Goal: Task Accomplishment & Management: Complete application form

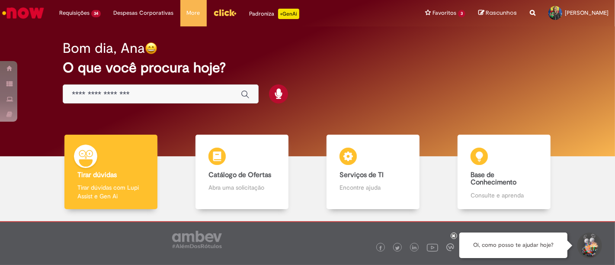
click at [138, 86] on div "Global" at bounding box center [161, 93] width 196 height 19
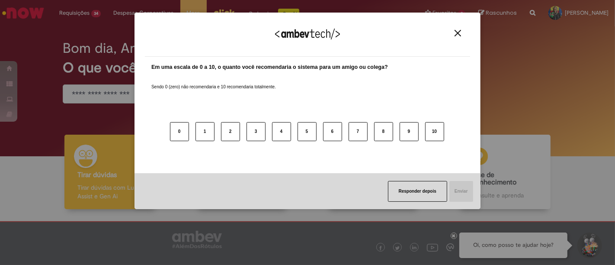
click at [462, 36] on button "Close" at bounding box center [458, 32] width 12 height 7
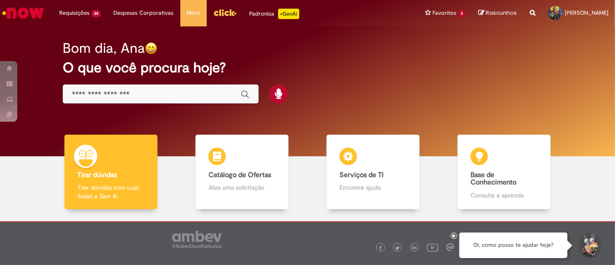
click at [118, 96] on input "Basta digitar aqui" at bounding box center [152, 95] width 161 height 10
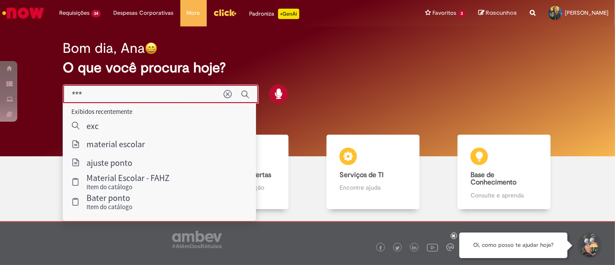
type input "****"
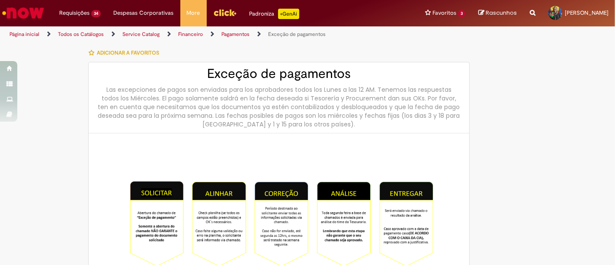
type input "********"
type input "**********"
type input "****"
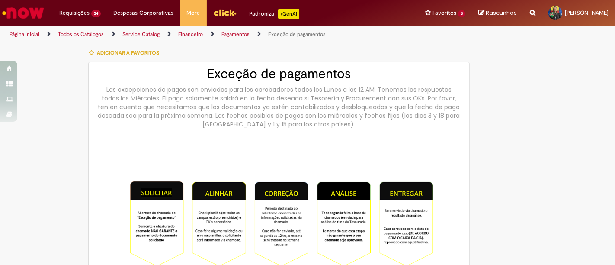
type input "**********"
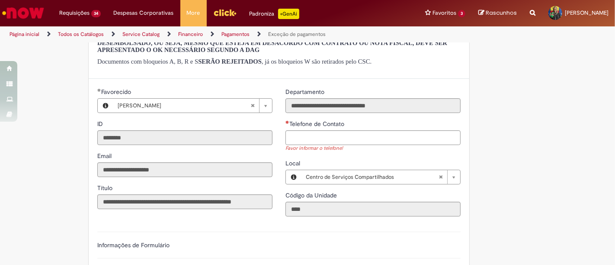
scroll to position [625, 0]
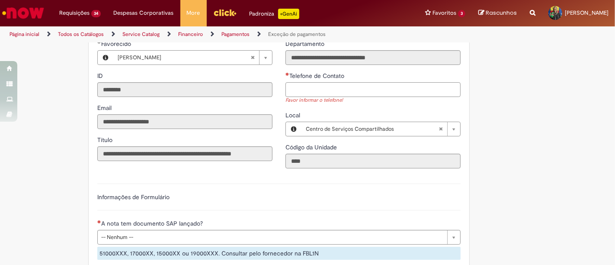
click at [302, 97] on input "Telefone de Contato" at bounding box center [373, 89] width 175 height 15
type input "**********"
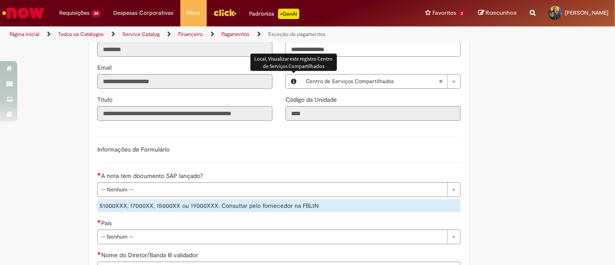
scroll to position [721, 0]
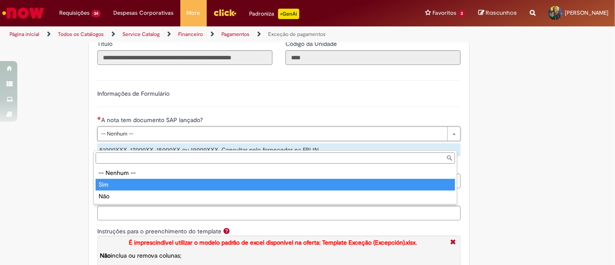
type input "***"
select select "***"
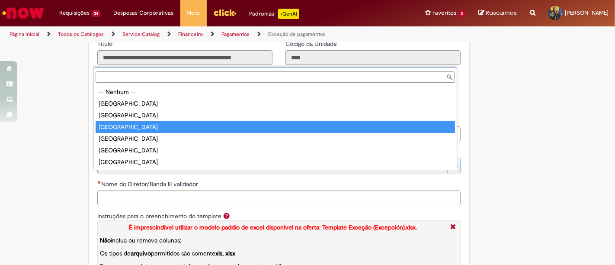
type input "******"
select select "******"
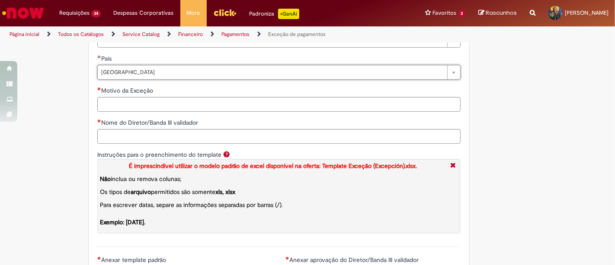
scroll to position [817, 0]
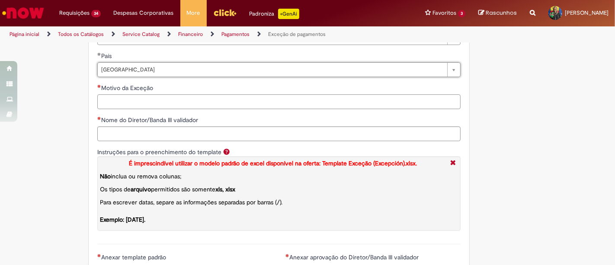
click at [165, 109] on input "Motivo da Exceção" at bounding box center [278, 101] width 363 height 15
type input "**********"
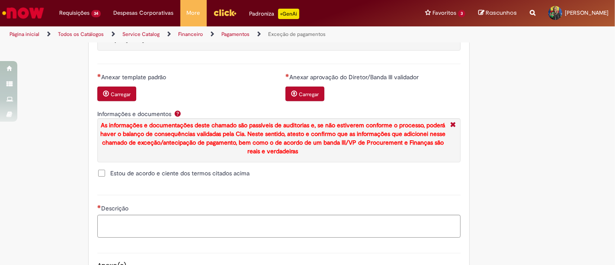
scroll to position [1057, 0]
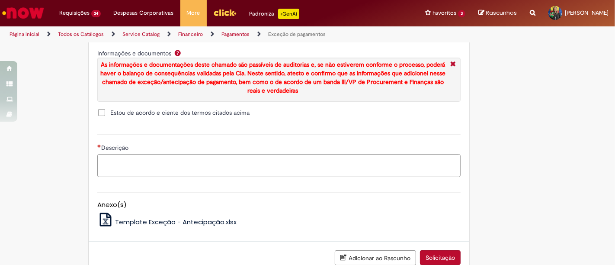
click at [160, 177] on textarea "Descrição" at bounding box center [278, 165] width 363 height 23
type textarea "**********"
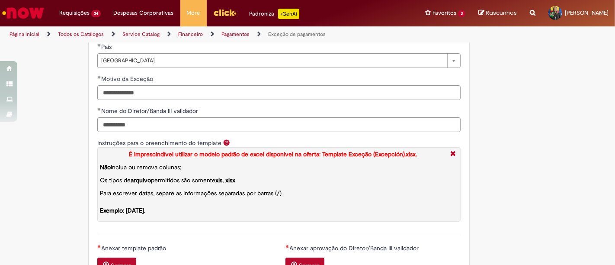
scroll to position [817, 0]
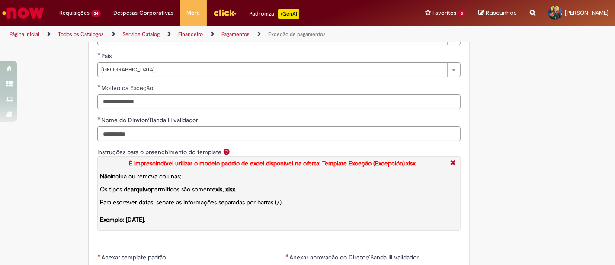
click at [156, 141] on input "**********" at bounding box center [278, 133] width 363 height 15
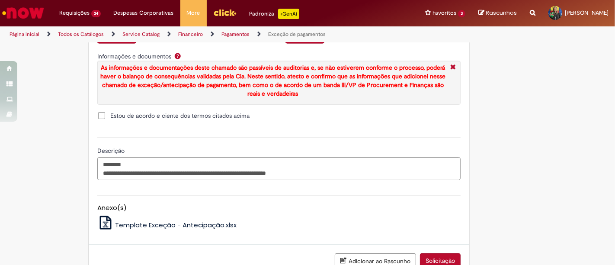
scroll to position [1057, 0]
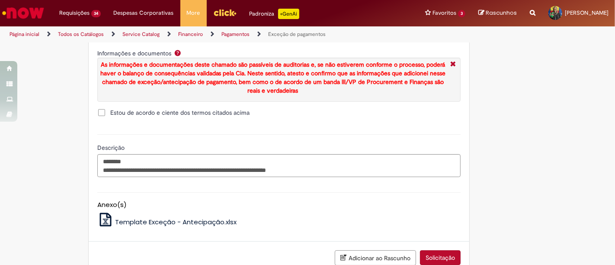
type input "**********"
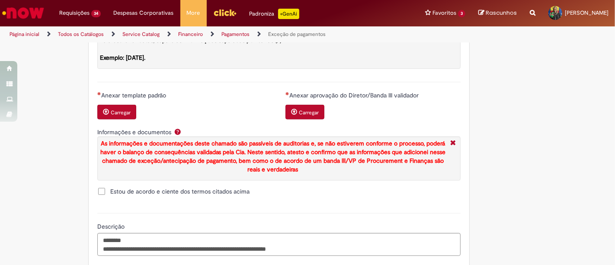
scroll to position [979, 0]
click at [305, 119] on button "Carregar" at bounding box center [305, 112] width 39 height 15
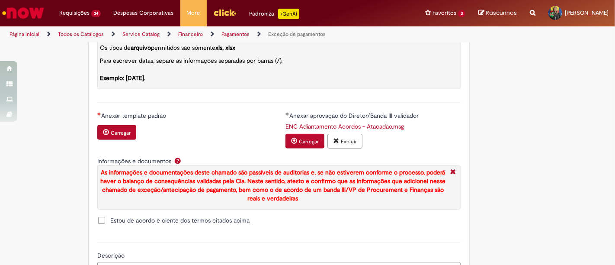
scroll to position [939, 0]
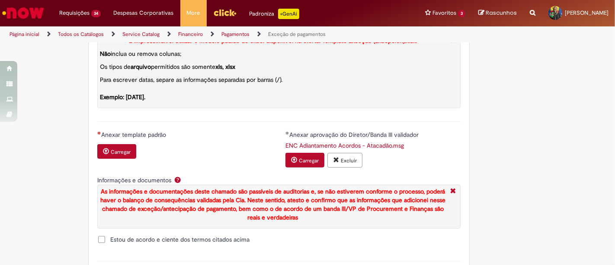
click at [294, 167] on button "Carregar" at bounding box center [305, 160] width 39 height 15
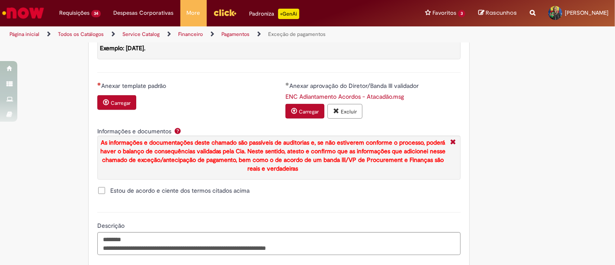
scroll to position [987, 0]
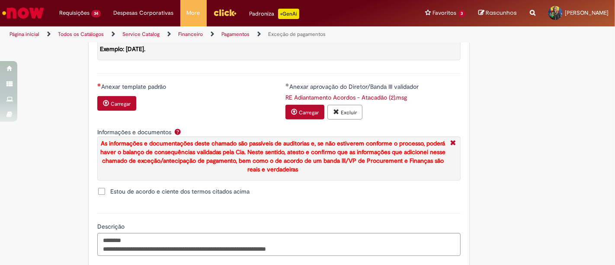
click at [302, 117] on button "Carregar" at bounding box center [305, 112] width 39 height 15
click at [119, 108] on button "Carregar" at bounding box center [116, 103] width 39 height 15
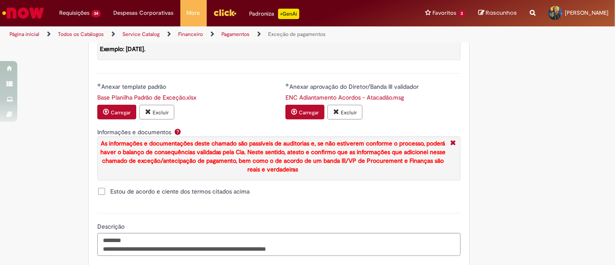
scroll to position [1131, 0]
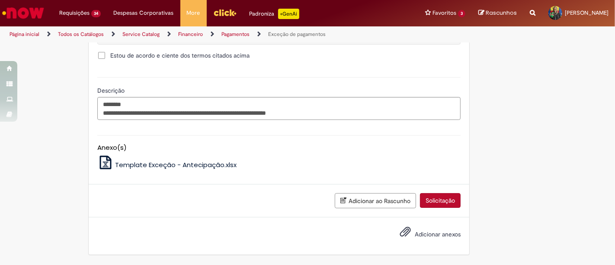
click at [425, 201] on button "Solicitação" at bounding box center [440, 200] width 41 height 15
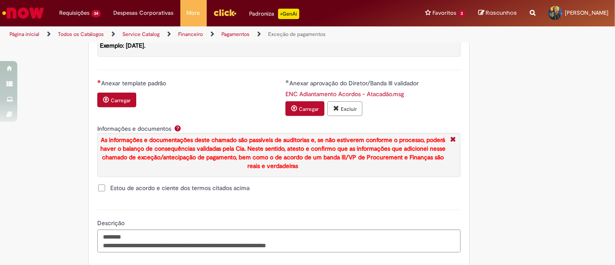
scroll to position [1035, 0]
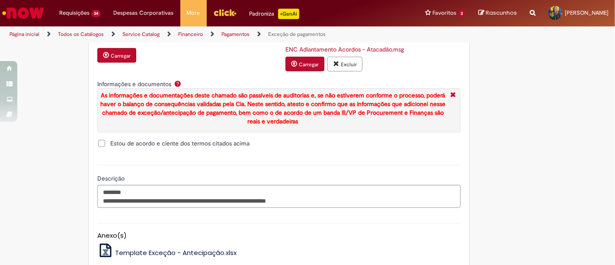
click at [125, 63] on button "Carregar" at bounding box center [116, 55] width 39 height 15
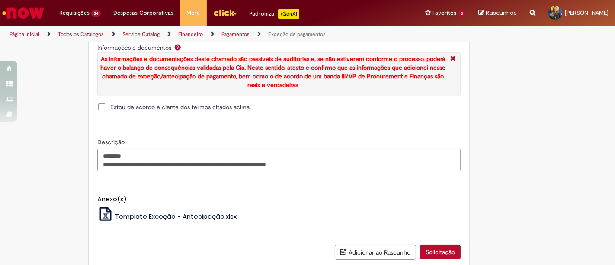
scroll to position [1131, 0]
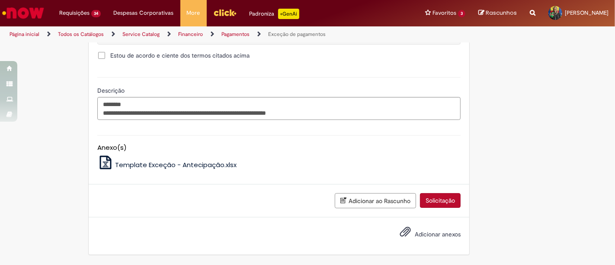
click at [432, 204] on button "Solicitação" at bounding box center [440, 200] width 41 height 15
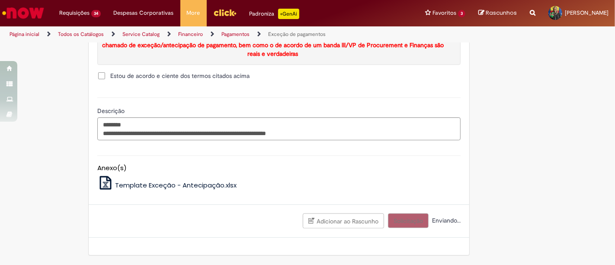
scroll to position [1112, 0]
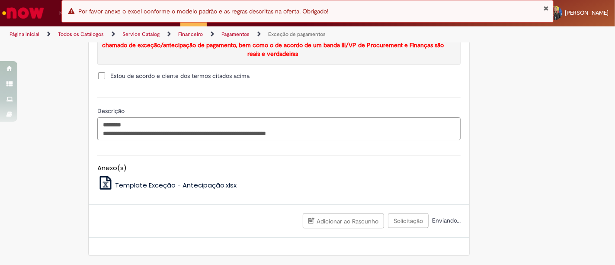
click at [110, 74] on span "Estou de acordo e ciente dos termos citados acima" at bounding box center [179, 75] width 139 height 9
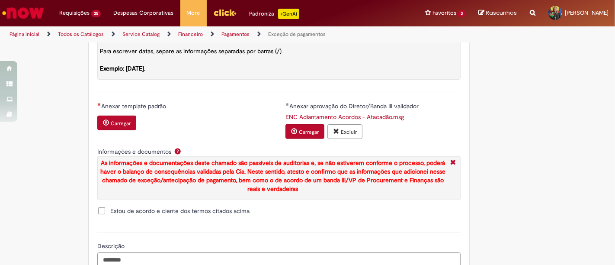
click at [125, 127] on small "Carregar" at bounding box center [121, 123] width 20 height 7
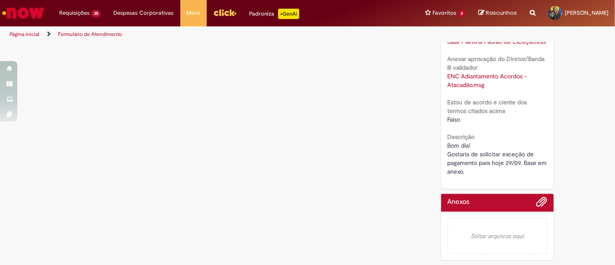
scroll to position [0, 0]
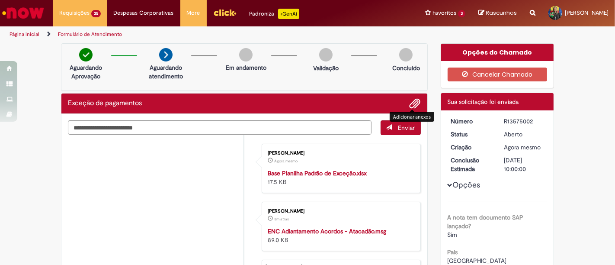
click at [410, 101] on span "Adicionar anexos" at bounding box center [415, 104] width 10 height 10
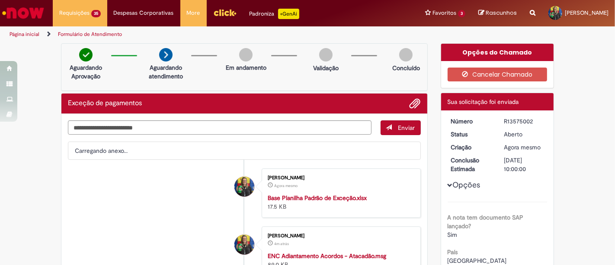
drag, startPoint x: 529, startPoint y: 123, endPoint x: 505, endPoint y: 120, distance: 23.9
click at [505, 120] on div "R13575002" at bounding box center [524, 121] width 40 height 9
drag, startPoint x: 534, startPoint y: 121, endPoint x: 497, endPoint y: 124, distance: 37.7
click at [498, 124] on dd "R13575002" at bounding box center [524, 121] width 53 height 9
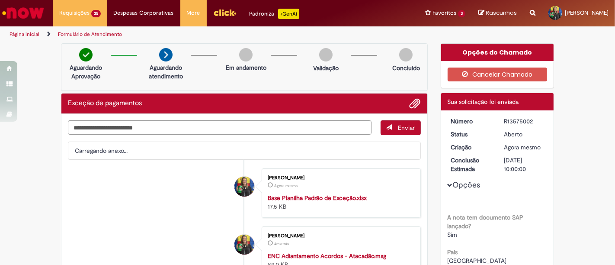
copy div "R13575002"
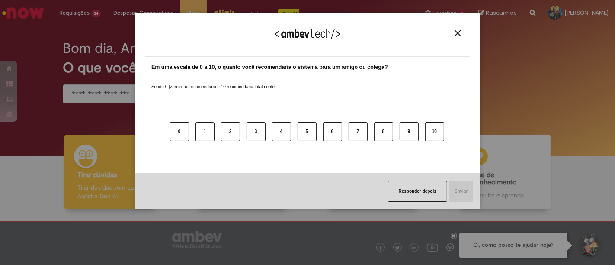
click at [460, 34] on img "Close" at bounding box center [458, 33] width 6 height 6
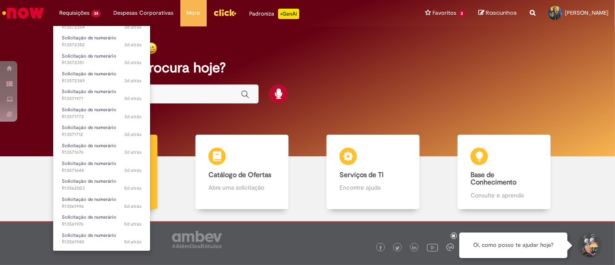
scroll to position [399, 0]
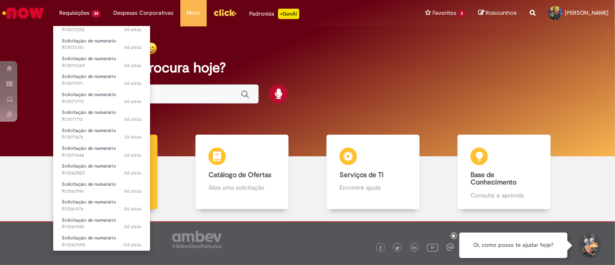
click at [82, 14] on li "Requisições 34 Exibir Todas as Solicitações Solicitação de numerário 3d atrás 3…" at bounding box center [80, 13] width 55 height 26
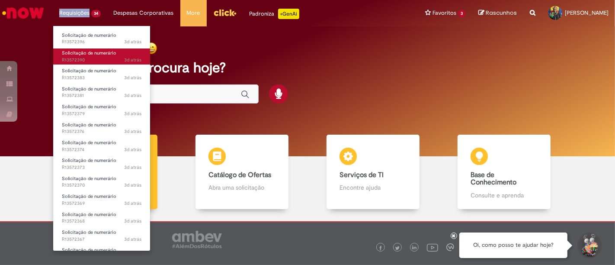
scroll to position [0, 0]
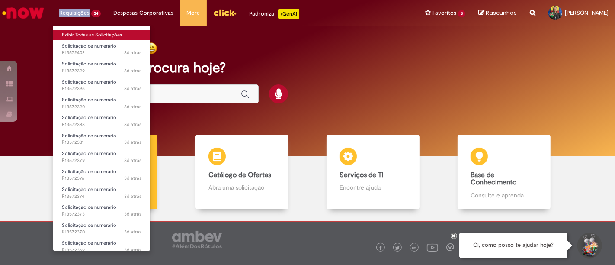
click at [98, 36] on link "Exibir Todas as Solicitações" at bounding box center [101, 35] width 97 height 10
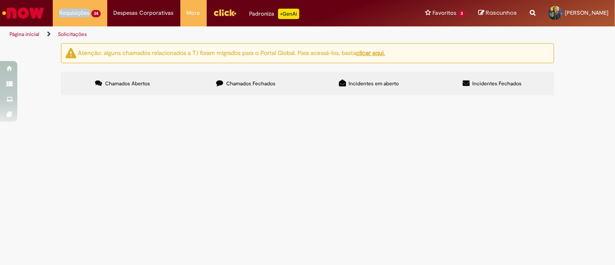
scroll to position [237, 0]
click at [0, 0] on div "1 2" at bounding box center [0, 0] width 0 height 0
click at [0, 0] on link "2" at bounding box center [0, 0] width 0 height 0
click at [0, 0] on span "R13571644" at bounding box center [0, 0] width 0 height 0
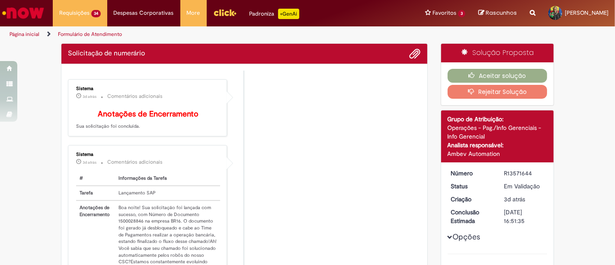
drag, startPoint x: 93, startPoint y: 180, endPoint x: 329, endPoint y: 126, distance: 241.7
click at [331, 126] on li "Sistema 3d atrás 3 dias atrás Comentários adicionais Anotações de Encerramento …" at bounding box center [244, 108] width 353 height 58
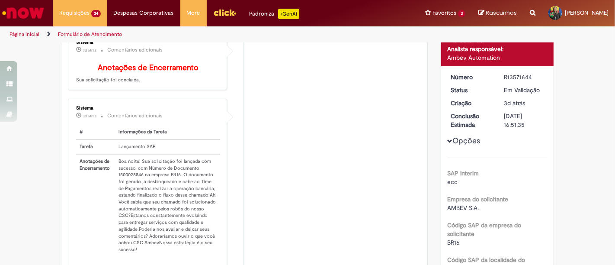
scroll to position [146, 0]
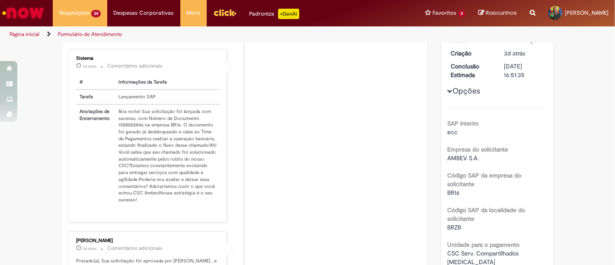
click at [125, 129] on td "Boa noite! Sua solicitação foi lançada com sucesso, com Número de Documento 150…" at bounding box center [167, 155] width 105 height 103
copy td "1500028846"
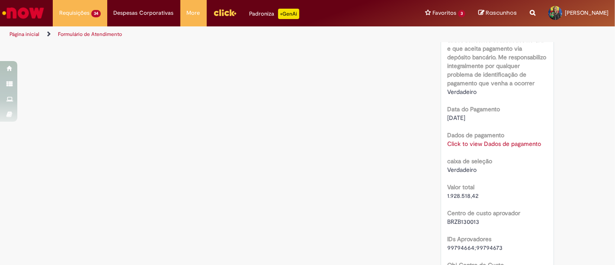
scroll to position [819, 0]
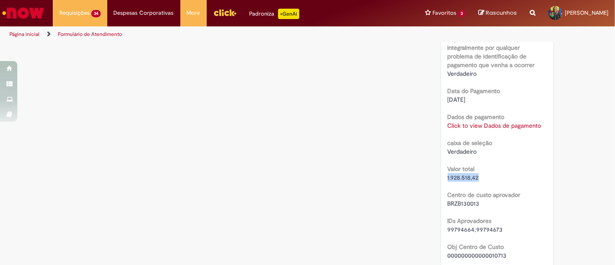
drag, startPoint x: 462, startPoint y: 170, endPoint x: 442, endPoint y: 171, distance: 19.5
copy span "1.928.518,42"
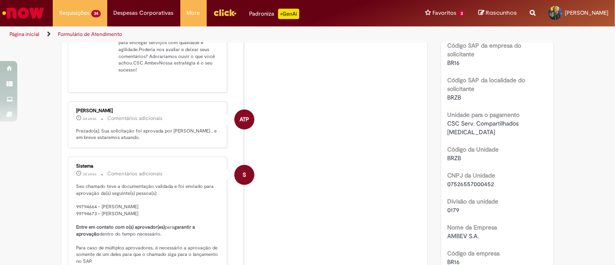
scroll to position [97, 0]
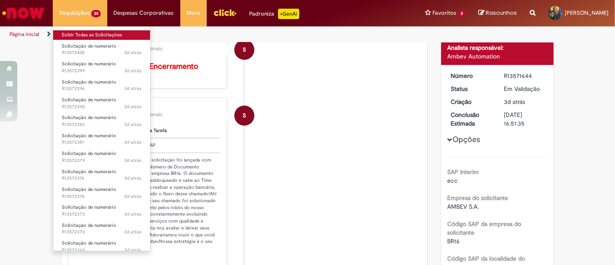
click at [84, 38] on link "Exibir Todas as Solicitações" at bounding box center [101, 35] width 97 height 10
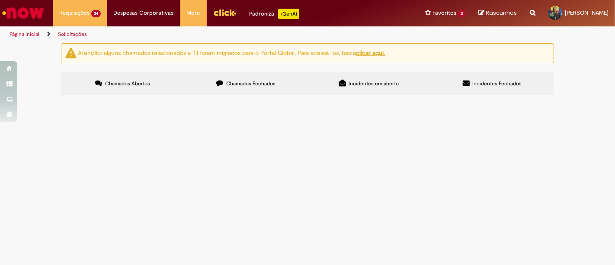
scroll to position [237, 0]
click at [0, 0] on link "2" at bounding box center [0, 0] width 0 height 0
drag, startPoint x: 90, startPoint y: 159, endPoint x: 42, endPoint y: 144, distance: 50.4
click at [42, 98] on div "Atenção: alguns chamados relacionados a T.I foram migrados para o Portal Global…" at bounding box center [307, 70] width 615 height 55
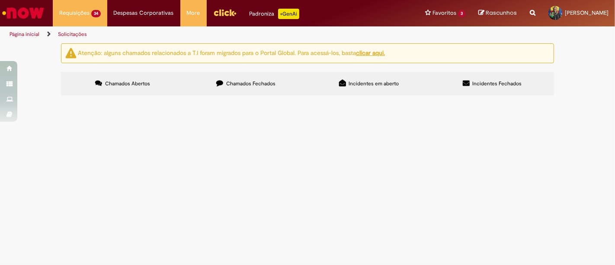
click at [0, 0] on span "R13571676" at bounding box center [0, 0] width 0 height 0
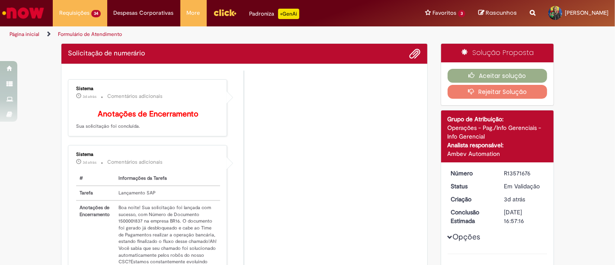
click at [83, 154] on div "Sistema 3d atrás 3 dias atrás Comentários adicionais # Informações da Tarefa Ta…" at bounding box center [148, 232] width 154 height 168
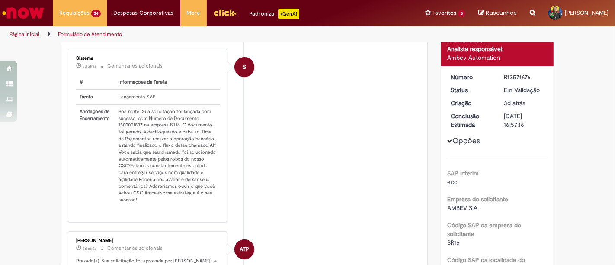
scroll to position [146, 0]
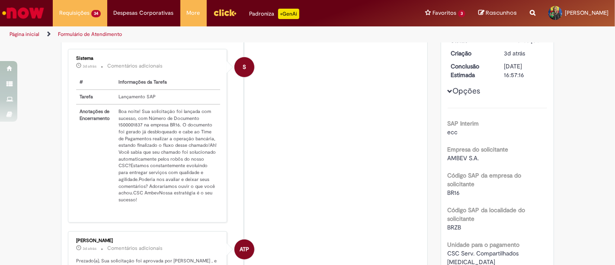
click at [120, 132] on td "Boa noite! Sua solicitação foi lançada com sucesso, com Número de Documento 150…" at bounding box center [167, 155] width 105 height 103
copy td "1500001837"
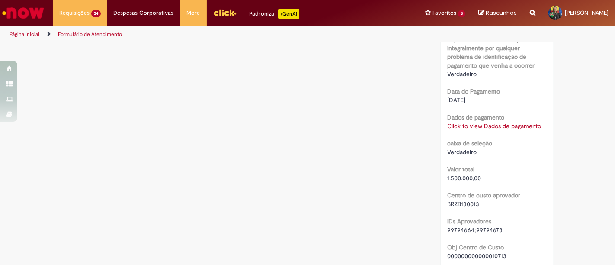
scroll to position [819, 0]
drag, startPoint x: 481, startPoint y: 166, endPoint x: 440, endPoint y: 169, distance: 41.2
copy span "1.500.000,00"
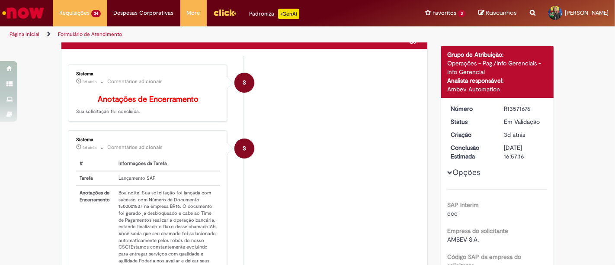
scroll to position [0, 0]
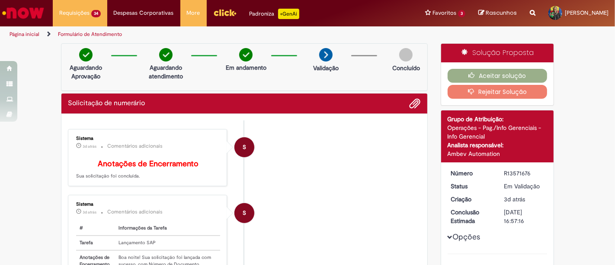
drag, startPoint x: 535, startPoint y: 173, endPoint x: 443, endPoint y: 178, distance: 92.8
click at [491, 169] on dl "Número R13571676 Status Em [GEOGRAPHIC_DATA] Criação 3d atrás 3 dias atrás Conc…" at bounding box center [498, 169] width 106 height 0
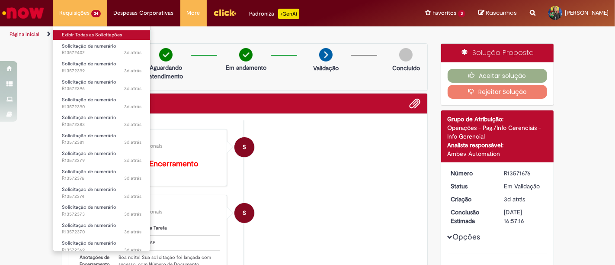
click at [77, 31] on link "Exibir Todas as Solicitações" at bounding box center [101, 35] width 97 height 10
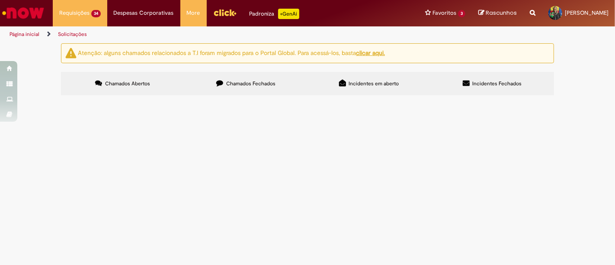
scroll to position [237, 0]
click at [0, 0] on link "2" at bounding box center [0, 0] width 0 height 0
click at [0, 0] on td "ACORDOS COMERCIAIS ATACADÃO AGOSTO/2025" at bounding box center [0, 0] width 0 height 0
click at [0, 0] on span "ACORDOS COMERCIAIS ATACADÃO AGOSTO/2025" at bounding box center [0, 0] width 0 height 0
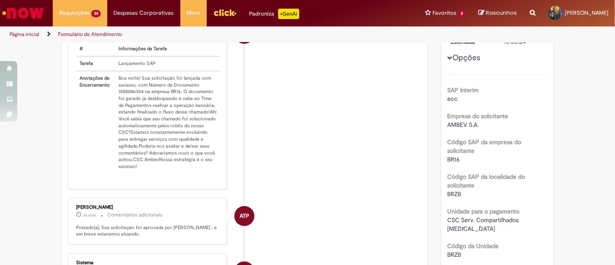
scroll to position [192, 0]
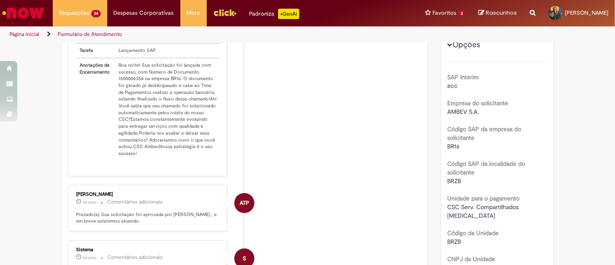
click at [128, 82] on td "Boa noite! Sua solicitação foi lançada com sucesso, com Número de Documento 150…" at bounding box center [167, 109] width 105 height 103
copy td "1500006354"
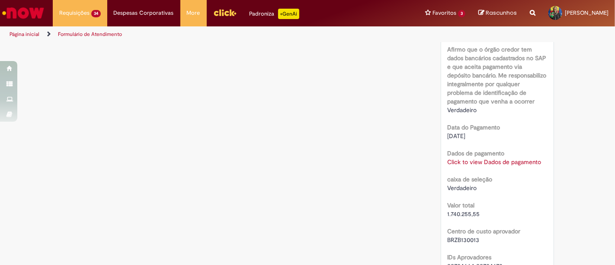
scroll to position [817, 0]
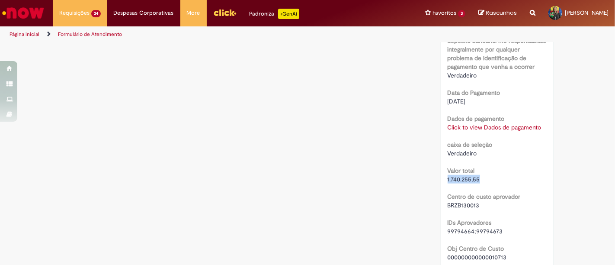
drag, startPoint x: 475, startPoint y: 168, endPoint x: 436, endPoint y: 172, distance: 38.8
copy span "1.740.255,55"
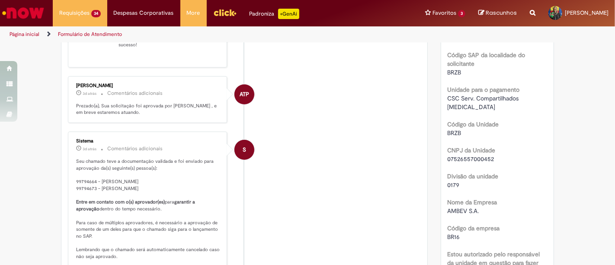
scroll to position [192, 0]
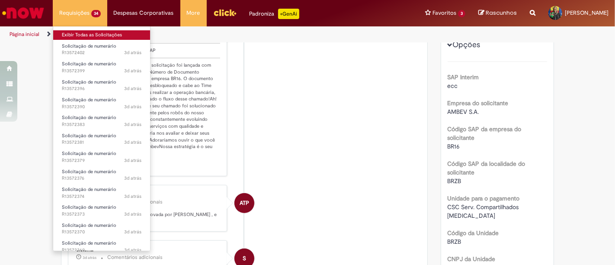
click at [86, 33] on link "Exibir Todas as Solicitações" at bounding box center [101, 35] width 97 height 10
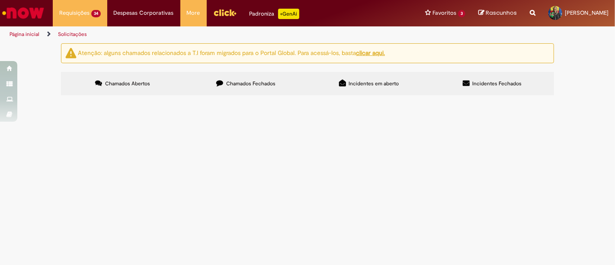
scroll to position [237, 0]
click at [0, 0] on link "2" at bounding box center [0, 0] width 0 height 0
click at [0, 0] on span "R13571772" at bounding box center [0, 0] width 0 height 0
click at [0, 0] on td "R13571772" at bounding box center [0, 0] width 0 height 0
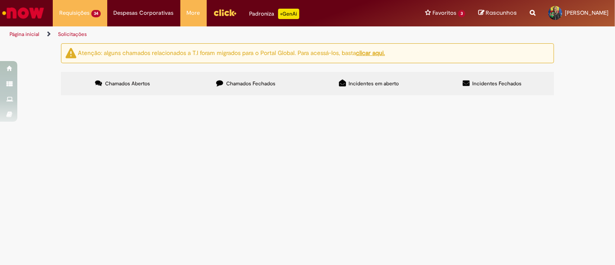
click at [0, 0] on span "Solicitação de numerário" at bounding box center [0, 0] width 0 height 0
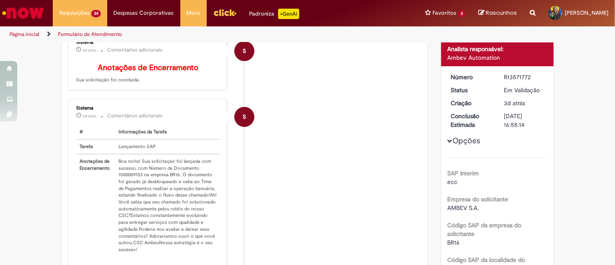
scroll to position [146, 0]
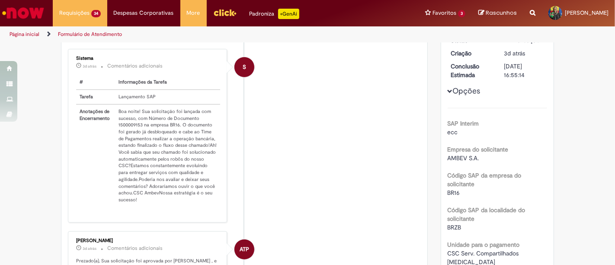
click at [131, 130] on td "Boa noite! Sua solicitação foi lançada com sucesso, com Número de Documento 150…" at bounding box center [167, 155] width 105 height 103
copy td "1500009153"
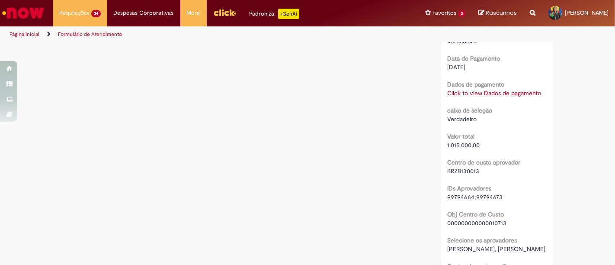
scroll to position [867, 0]
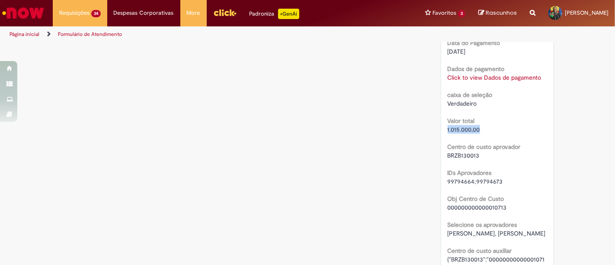
drag, startPoint x: 479, startPoint y: 118, endPoint x: 441, endPoint y: 117, distance: 38.1
copy span "1.015.000,00"
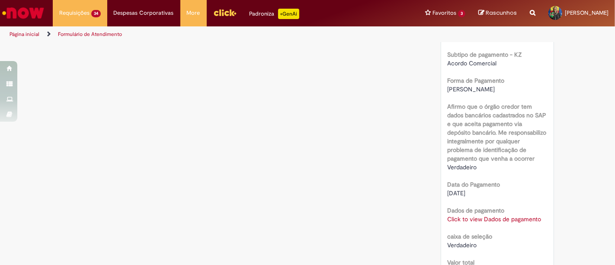
scroll to position [530, 0]
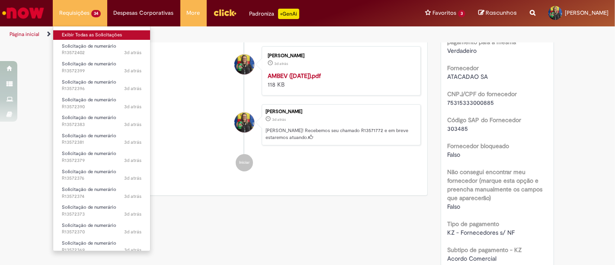
click at [72, 32] on link "Exibir Todas as Solicitações" at bounding box center [101, 35] width 97 height 10
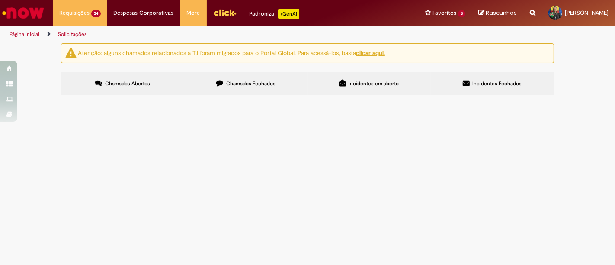
scroll to position [237, 0]
click at [0, 0] on link "2" at bounding box center [0, 0] width 0 height 0
click at [0, 0] on span "R13571971" at bounding box center [0, 0] width 0 height 0
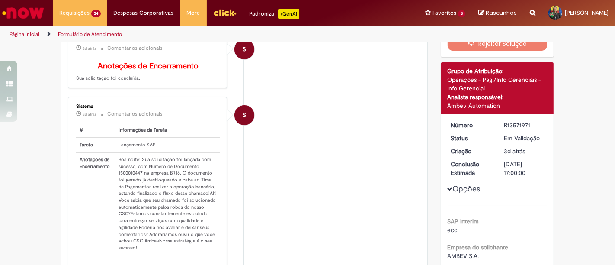
click at [123, 179] on td "Boa noite! Sua solicitação foi lançada com sucesso, com Número de Documento 150…" at bounding box center [167, 203] width 105 height 103
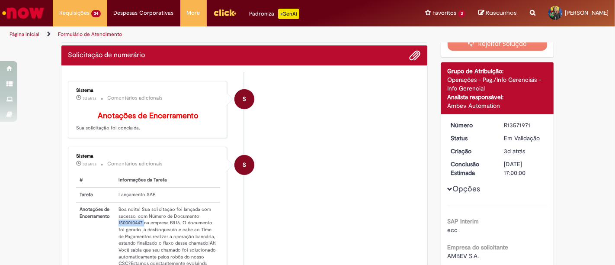
click at [123, 202] on td "Boa noite! Sua solicitação foi lançada com sucesso, com Número de Documento 150…" at bounding box center [167, 253] width 105 height 103
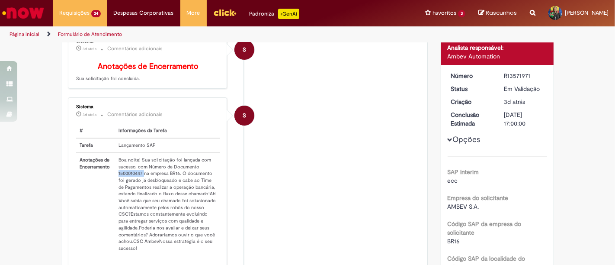
copy td "1500010447"
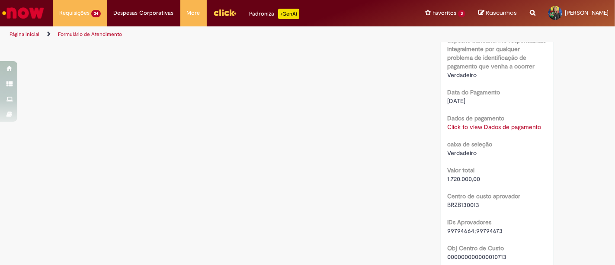
scroll to position [819, 0]
drag, startPoint x: 479, startPoint y: 166, endPoint x: 431, endPoint y: 166, distance: 48.0
copy span "1.720.000,00"
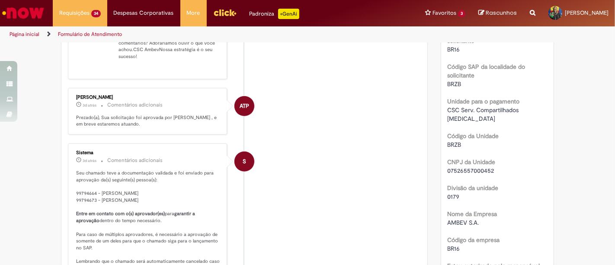
scroll to position [290, 0]
